Goal: Task Accomplishment & Management: Use online tool/utility

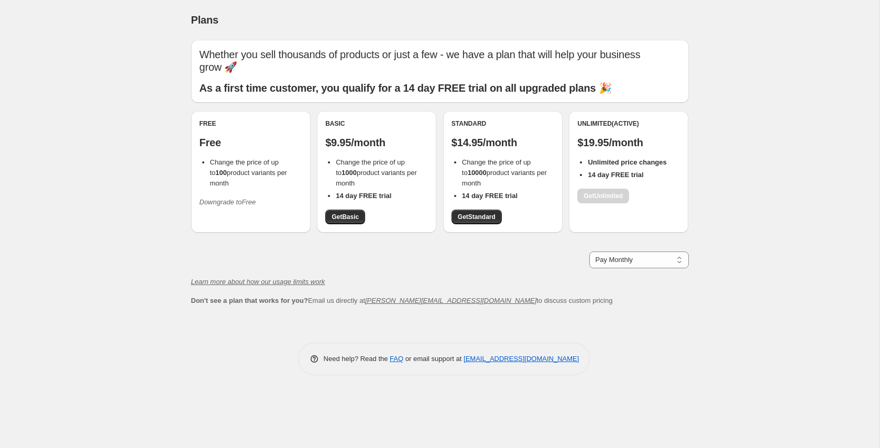
click at [731, 170] on div "Plans. This page is ready Plans Whether you sell thousands of products or just …" at bounding box center [439, 224] width 879 height 448
click at [93, 161] on div "Plans. This page is ready Plans Whether you sell thousands of products or just …" at bounding box center [439, 224] width 879 height 448
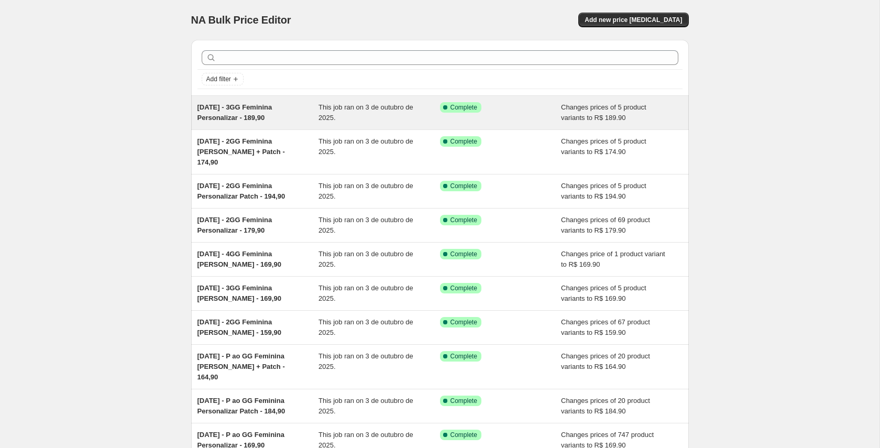
click at [463, 117] on div "Success Complete Complete" at bounding box center [501, 112] width 122 height 21
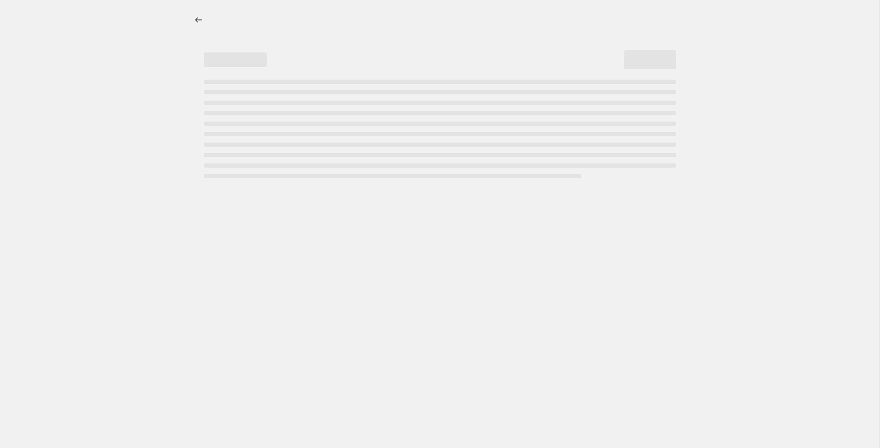
select select "percentage"
select select "title"
select select "not_equal"
select select "collection"
select select "title"
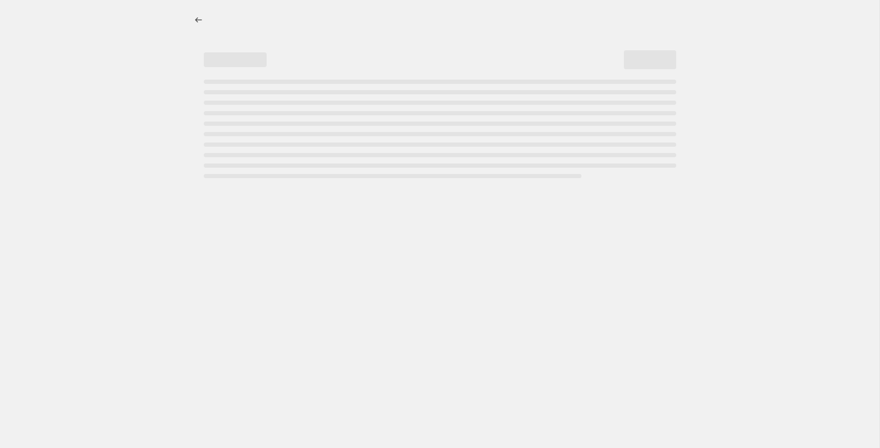
select select "not_equal"
select select "title"
select select "not_equal"
select select "title"
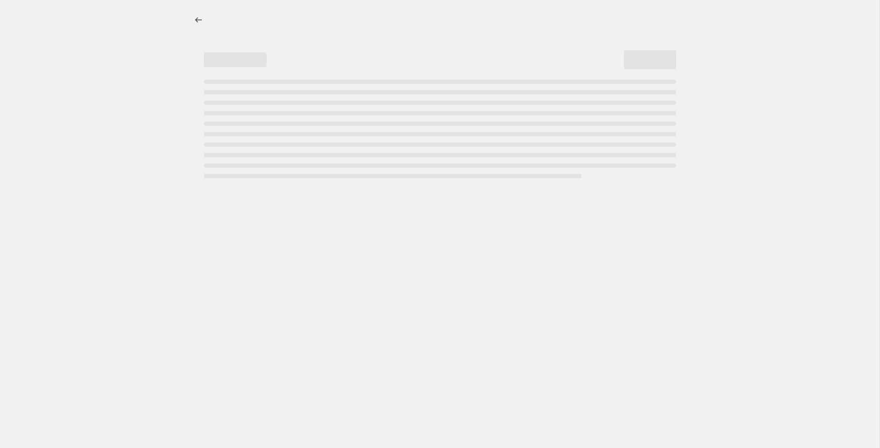
select select "not_equal"
select select "title"
select select "not_equal"
select select "title"
select select "not_equal"
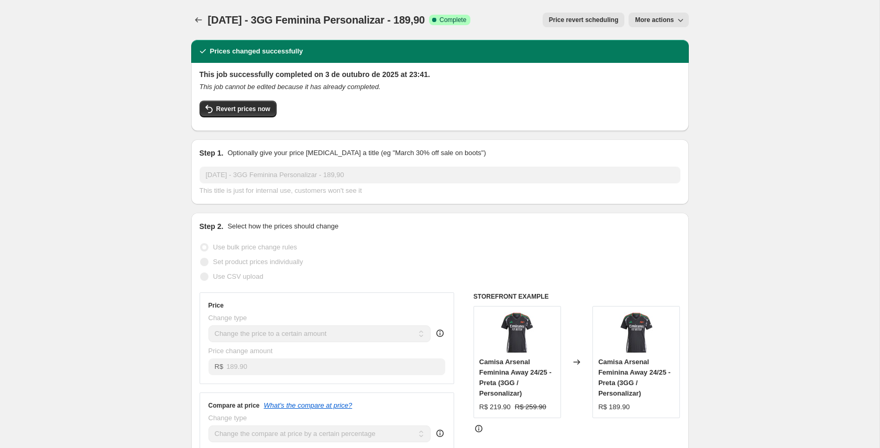
click at [664, 18] on span "More actions" at bounding box center [654, 20] width 39 height 8
click at [526, 98] on div "This job successfully completed on 3 de outubro de 2025 at 23:41. This job cann…" at bounding box center [440, 95] width 481 height 53
click at [194, 23] on icon "Price change jobs" at bounding box center [198, 20] width 10 height 10
